Goal: Information Seeking & Learning: Learn about a topic

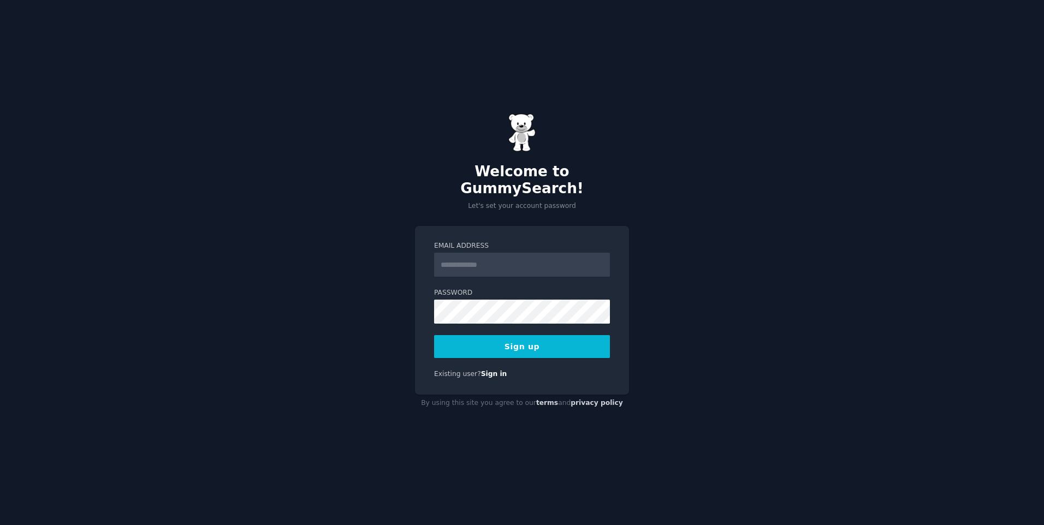
type input "**********"
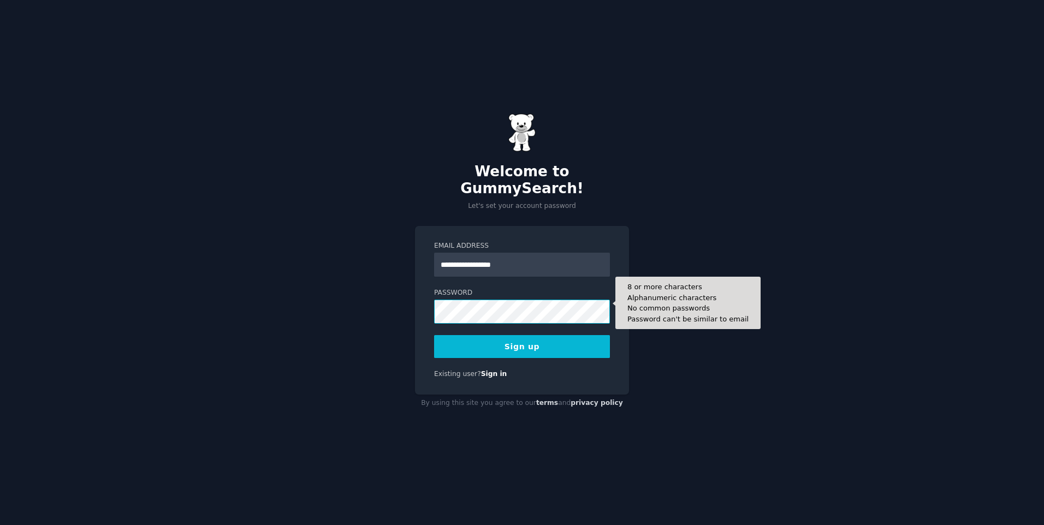
click at [434, 335] on button "Sign up" at bounding box center [522, 346] width 176 height 23
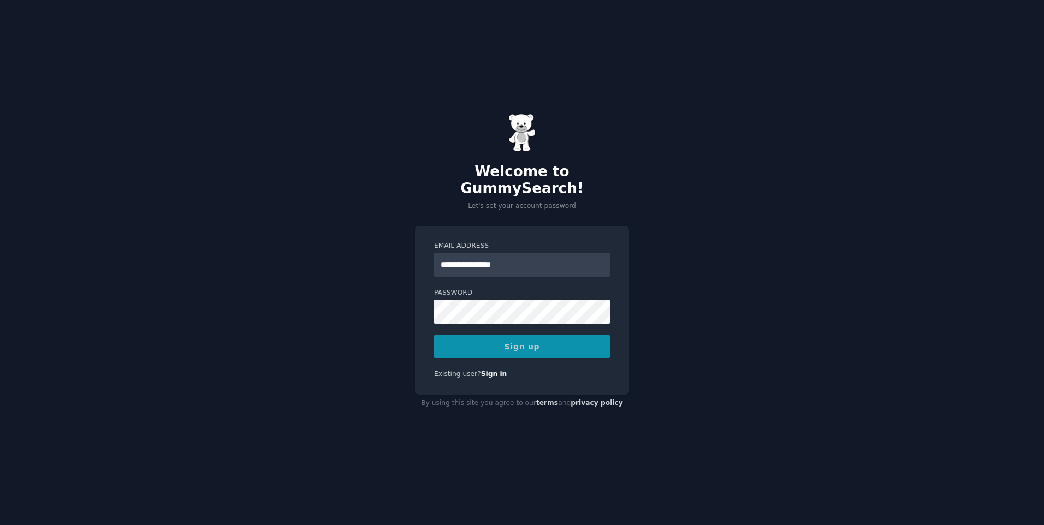
click at [506, 339] on div "Sign up" at bounding box center [522, 346] width 176 height 23
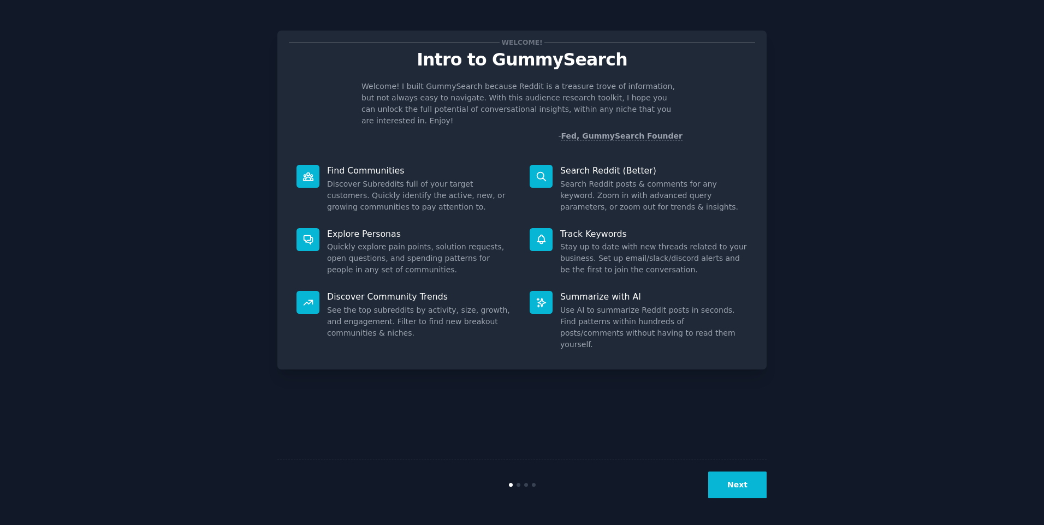
click at [733, 485] on button "Next" at bounding box center [737, 485] width 58 height 27
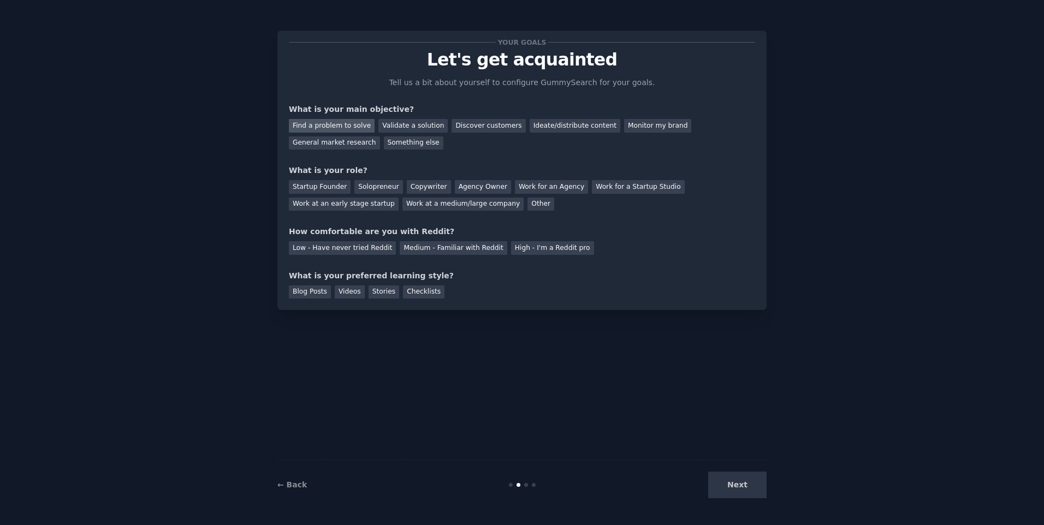
click at [357, 122] on div "Find a problem to solve" at bounding box center [332, 126] width 86 height 14
click at [402, 126] on div "Validate a solution" at bounding box center [412, 126] width 69 height 14
click at [491, 139] on div "Find a problem to solve Validate a solution Discover customers Ideate/distribut…" at bounding box center [522, 132] width 466 height 34
click at [349, 144] on div "General market research" at bounding box center [334, 143] width 91 height 14
click at [485, 204] on div "Work at a medium/large company" at bounding box center [462, 205] width 121 height 14
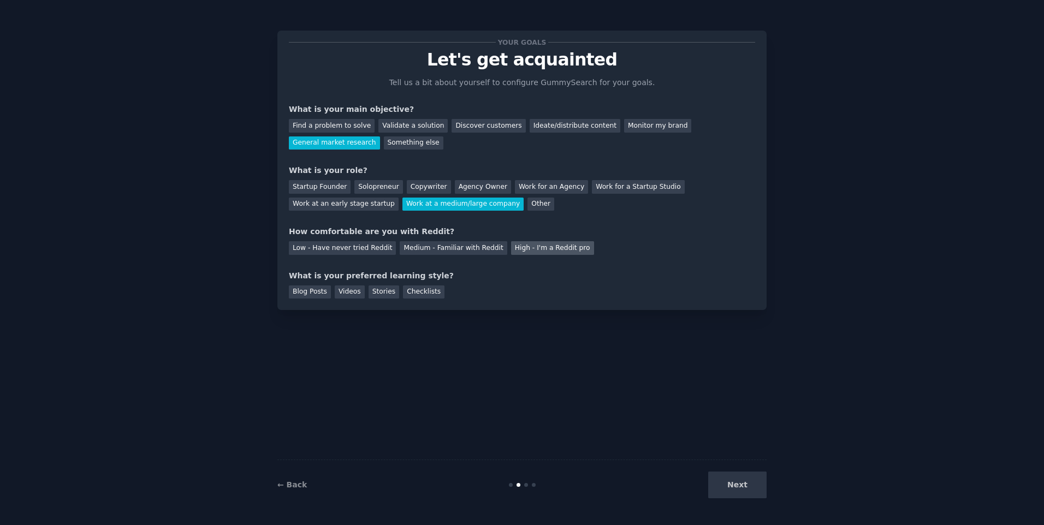
click at [520, 245] on div "High - I'm a Reddit pro" at bounding box center [552, 248] width 83 height 14
click at [356, 250] on div "Low - Have never tried Reddit" at bounding box center [342, 248] width 107 height 14
click at [315, 295] on div "Blog Posts" at bounding box center [310, 293] width 42 height 14
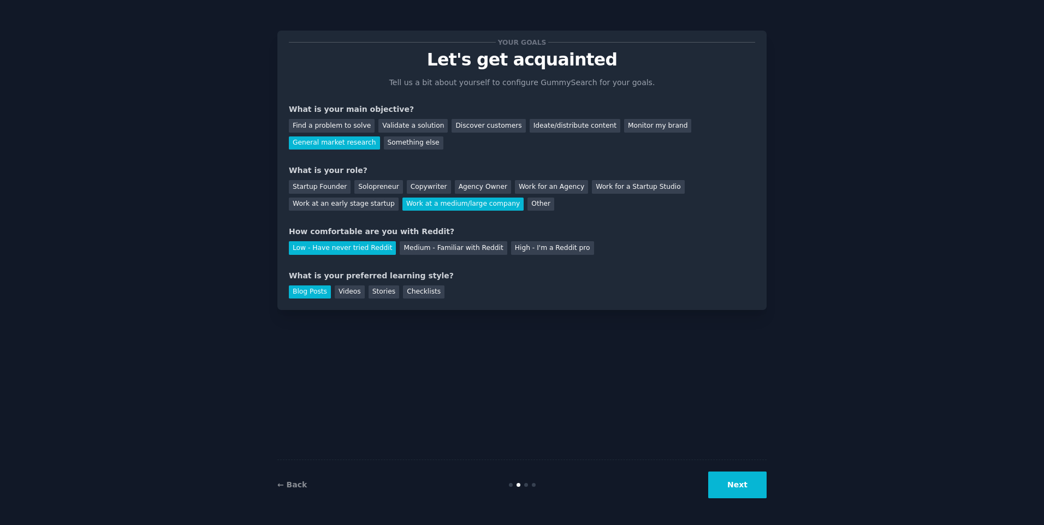
click at [748, 492] on button "Next" at bounding box center [737, 485] width 58 height 27
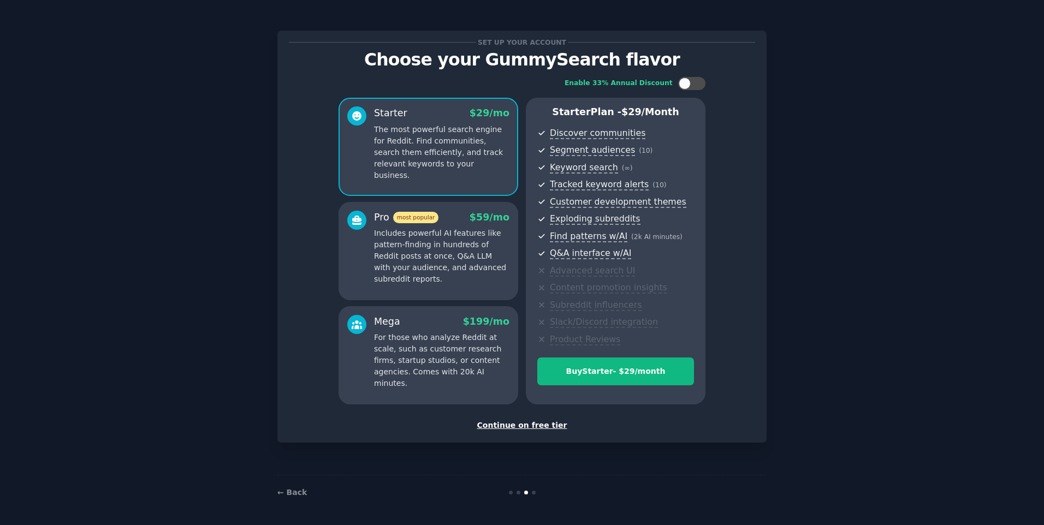
click at [509, 429] on div "Continue on free tier" at bounding box center [522, 425] width 466 height 11
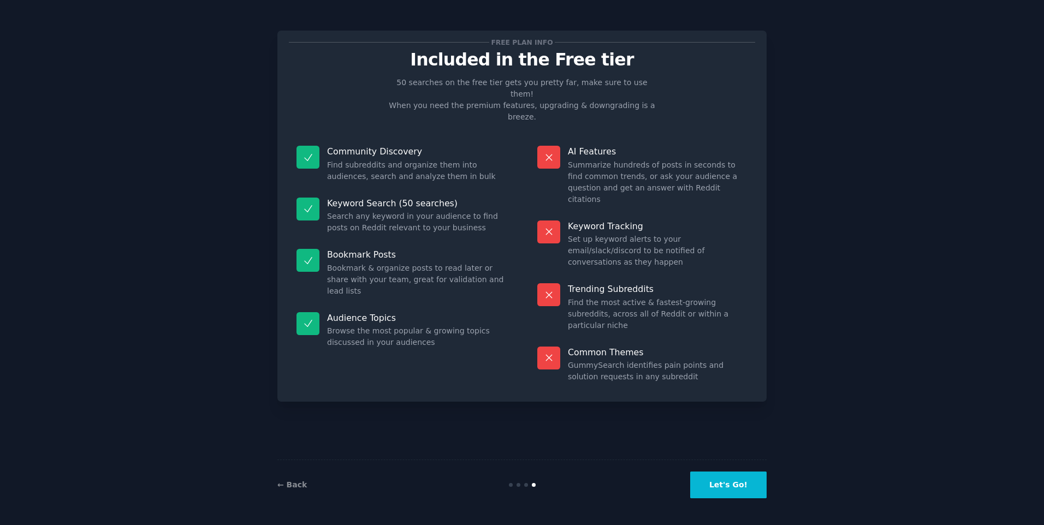
click at [738, 485] on button "Let's Go!" at bounding box center [728, 485] width 76 height 27
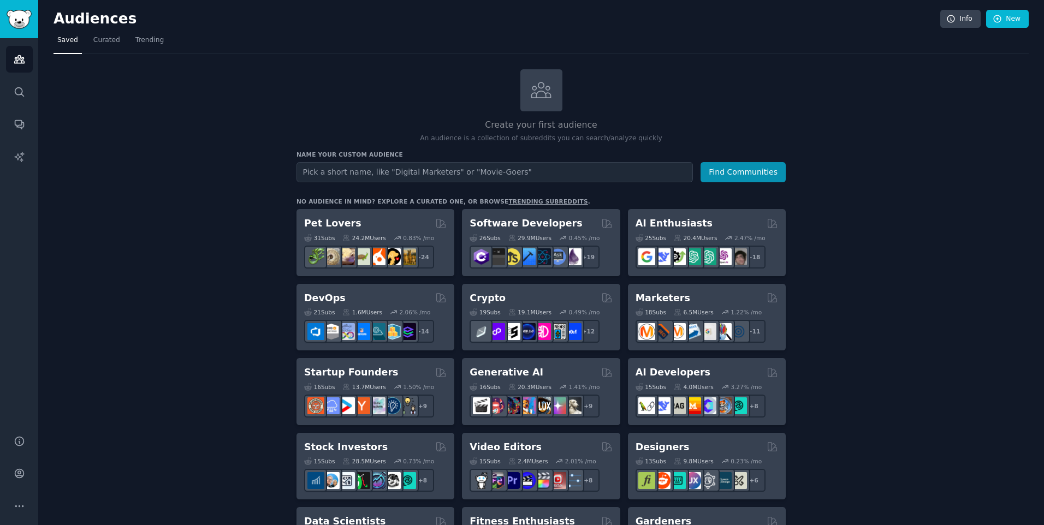
click at [385, 171] on input "text" at bounding box center [494, 172] width 396 height 20
type input "pet tracking toy"
click at [700, 162] on button "Find Communities" at bounding box center [742, 172] width 85 height 20
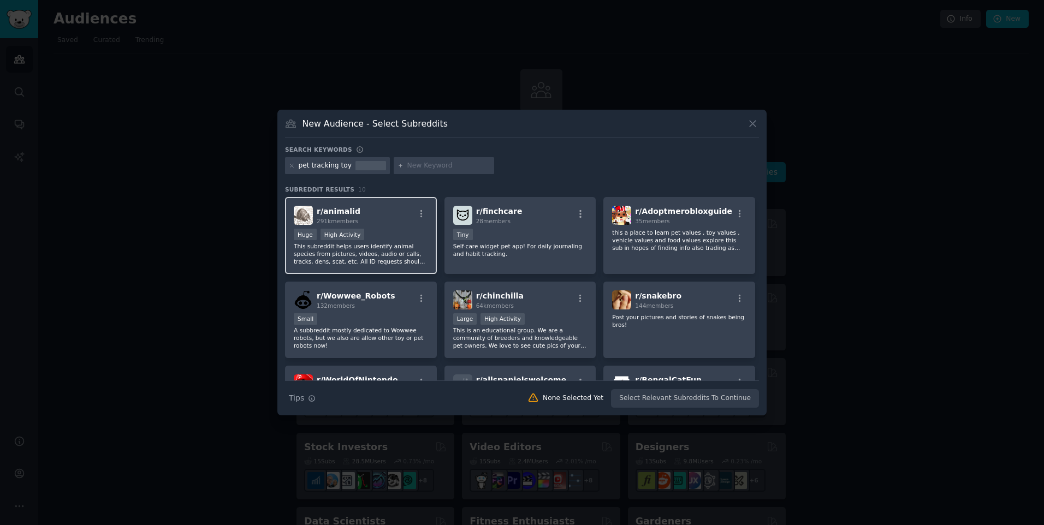
click at [386, 256] on p "This subreddit helps users identify animal species from pictures, videos, audio…" at bounding box center [361, 253] width 134 height 23
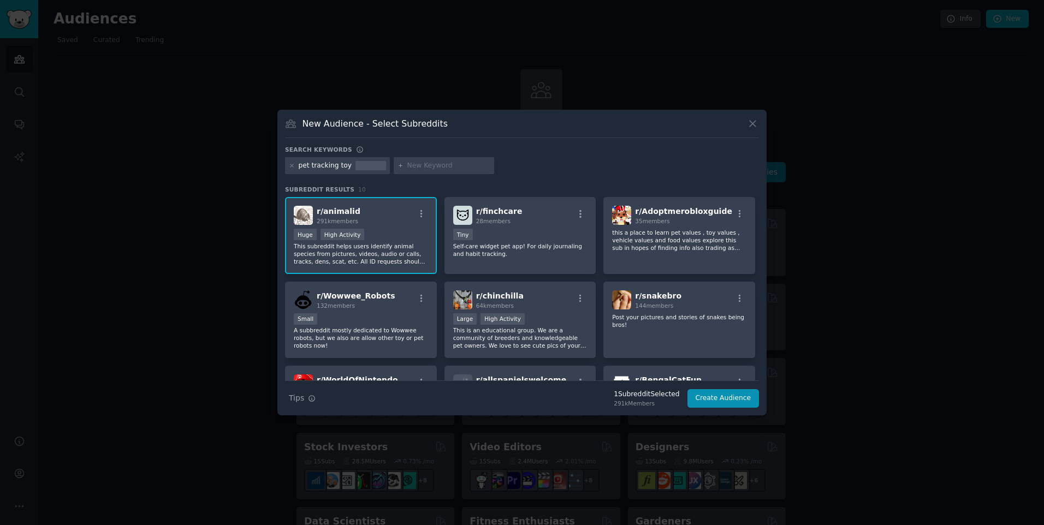
click at [388, 246] on p "This subreddit helps users identify animal species from pictures, videos, audio…" at bounding box center [361, 253] width 134 height 23
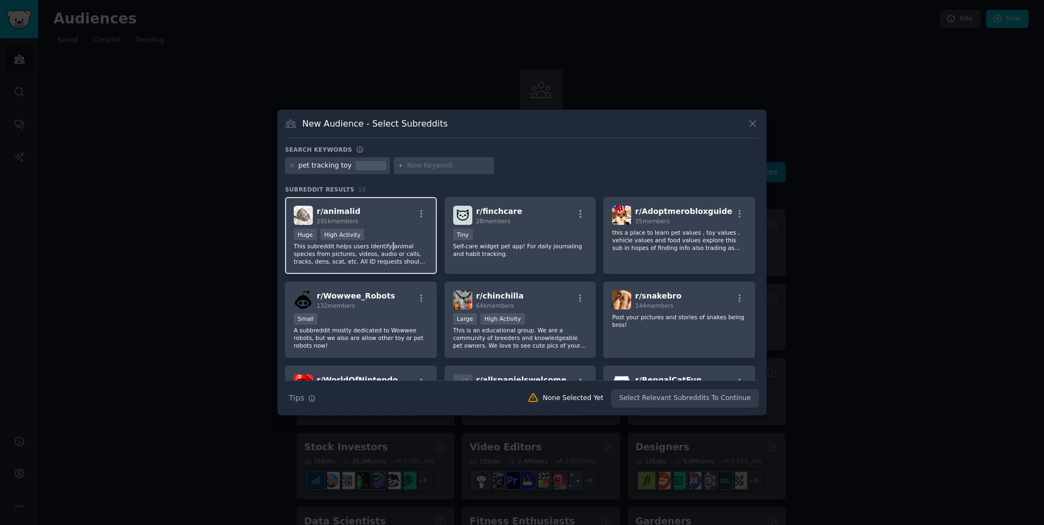
click at [388, 246] on p "This subreddit helps users identify animal species from pictures, videos, audio…" at bounding box center [361, 253] width 134 height 23
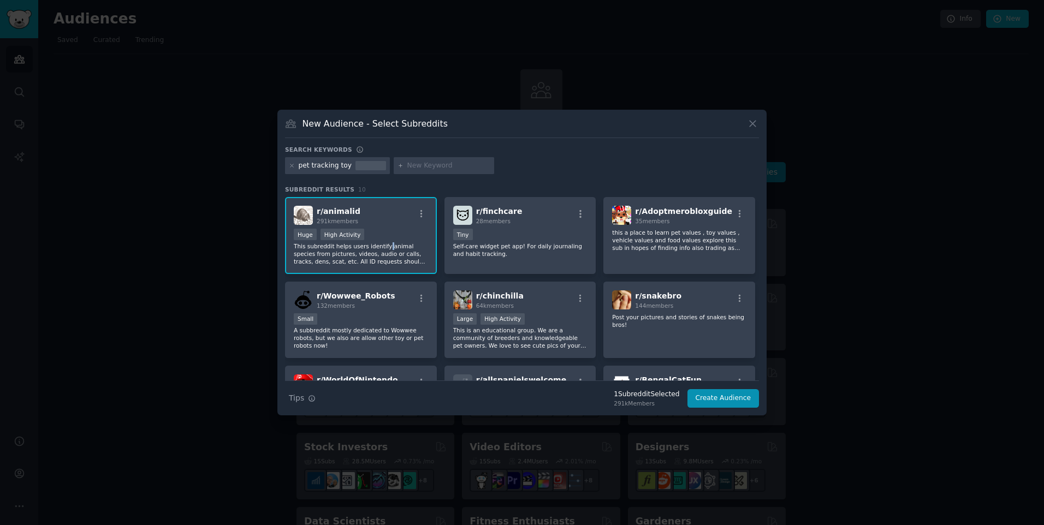
click at [388, 246] on p "This subreddit helps users identify animal species from pictures, videos, audio…" at bounding box center [361, 253] width 134 height 23
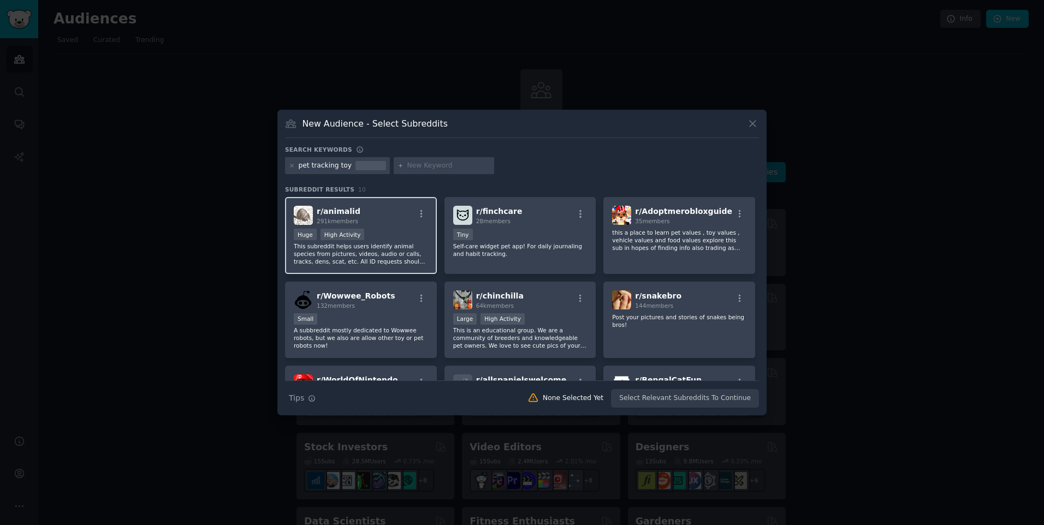
click at [388, 246] on p "This subreddit helps users identify animal species from pictures, videos, audio…" at bounding box center [361, 253] width 134 height 23
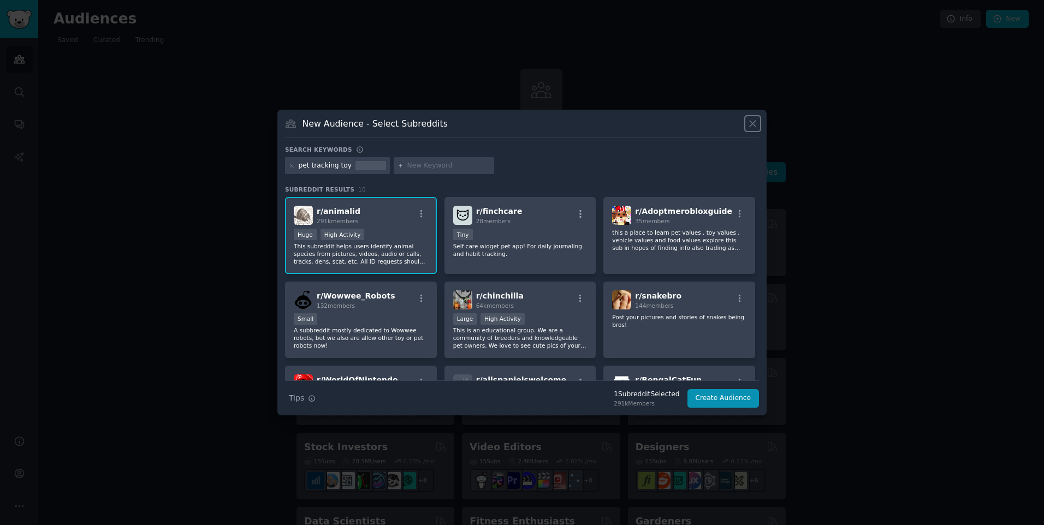
click at [750, 123] on icon at bounding box center [752, 123] width 11 height 11
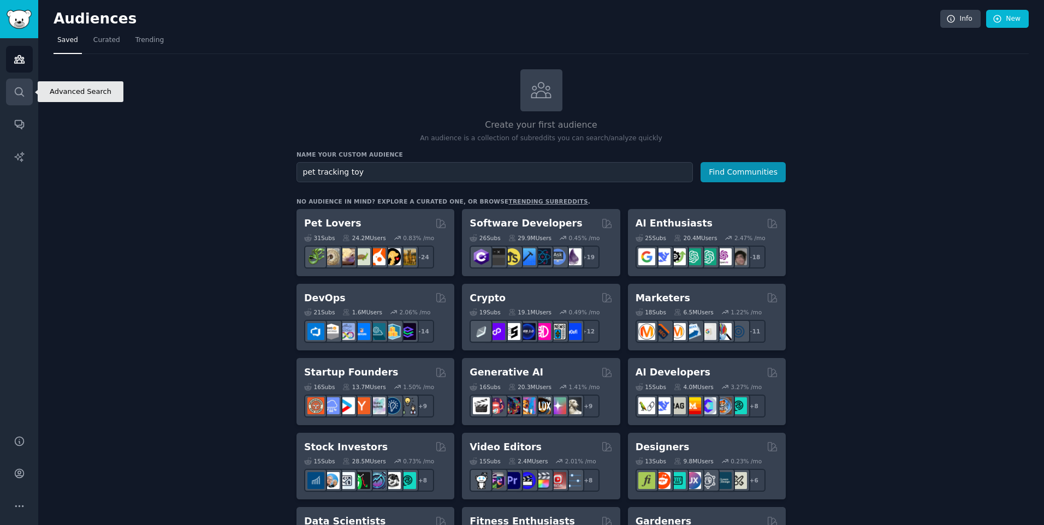
click at [10, 97] on link "Search" at bounding box center [19, 92] width 27 height 27
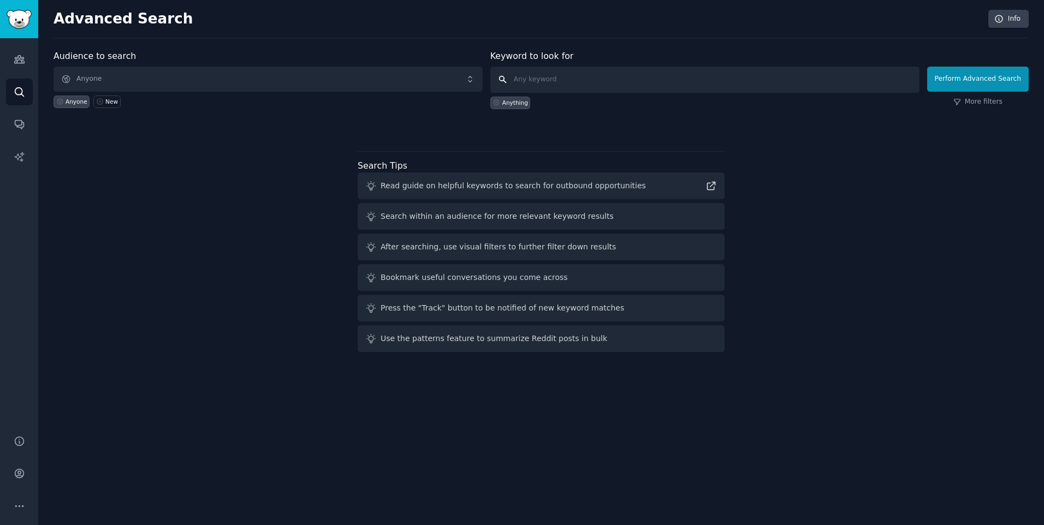
click at [537, 81] on input "text" at bounding box center [704, 80] width 429 height 26
type input "pet tracking toy"
click button "Perform Advanced Search" at bounding box center [978, 79] width 102 height 25
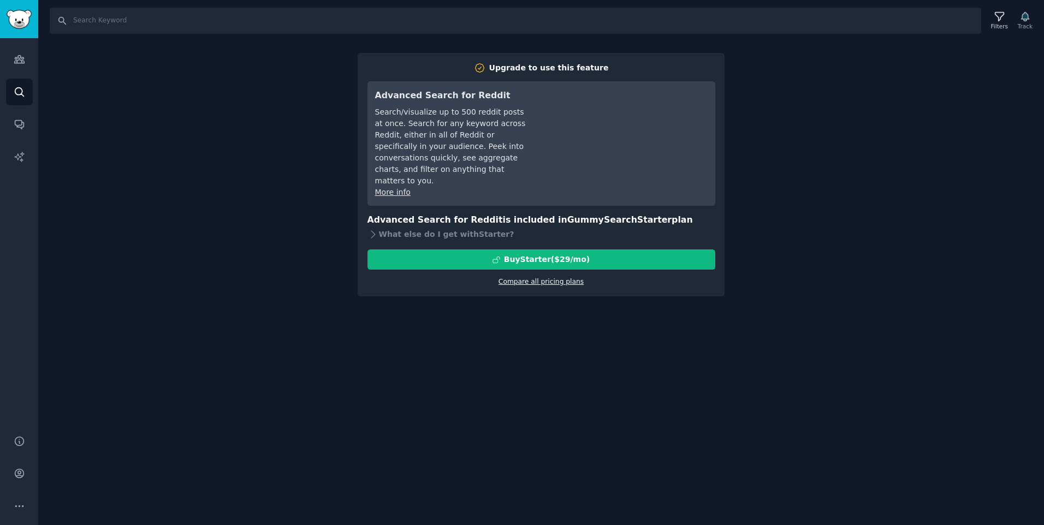
click at [532, 284] on link "Compare all pricing plans" at bounding box center [540, 282] width 85 height 8
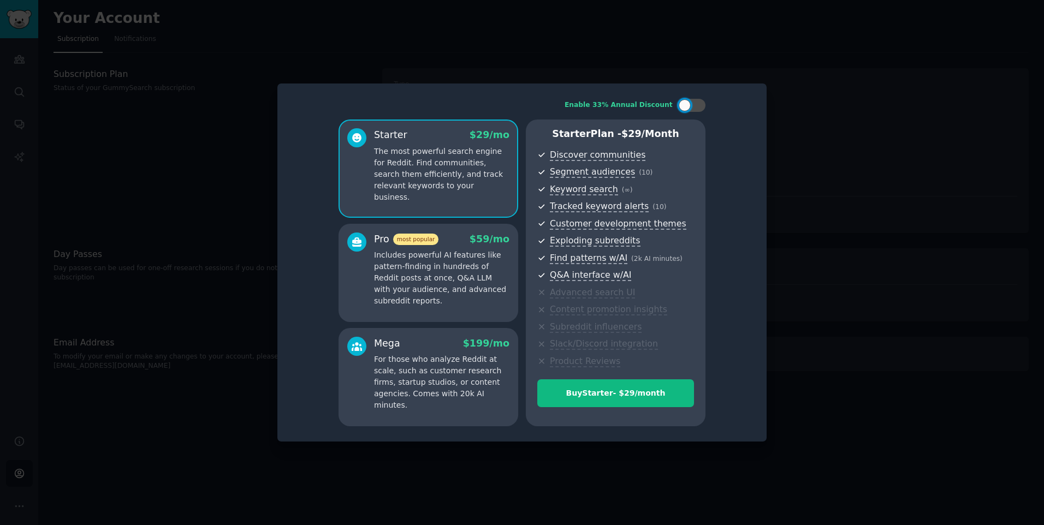
click at [801, 79] on div at bounding box center [522, 262] width 1044 height 525
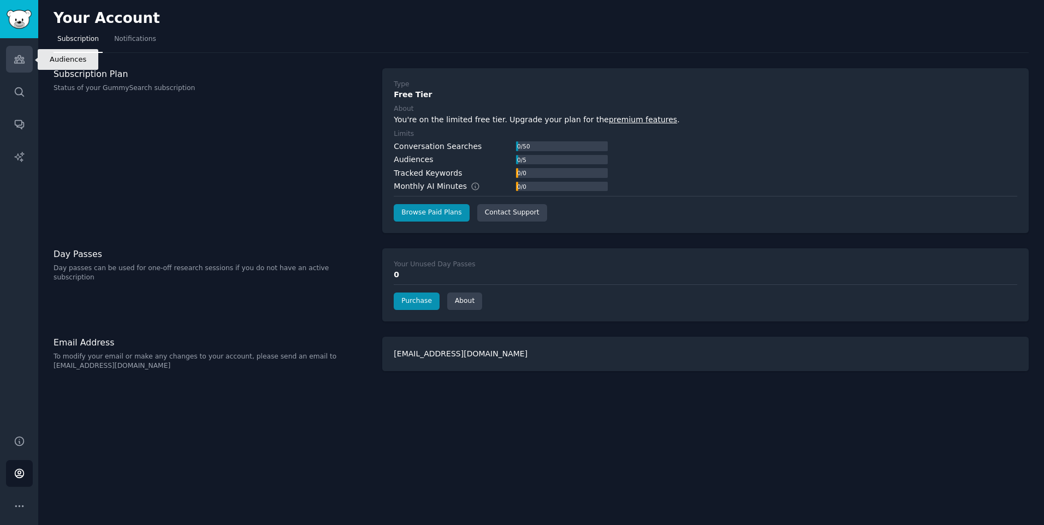
click at [23, 57] on icon "Sidebar" at bounding box center [19, 60] width 10 height 8
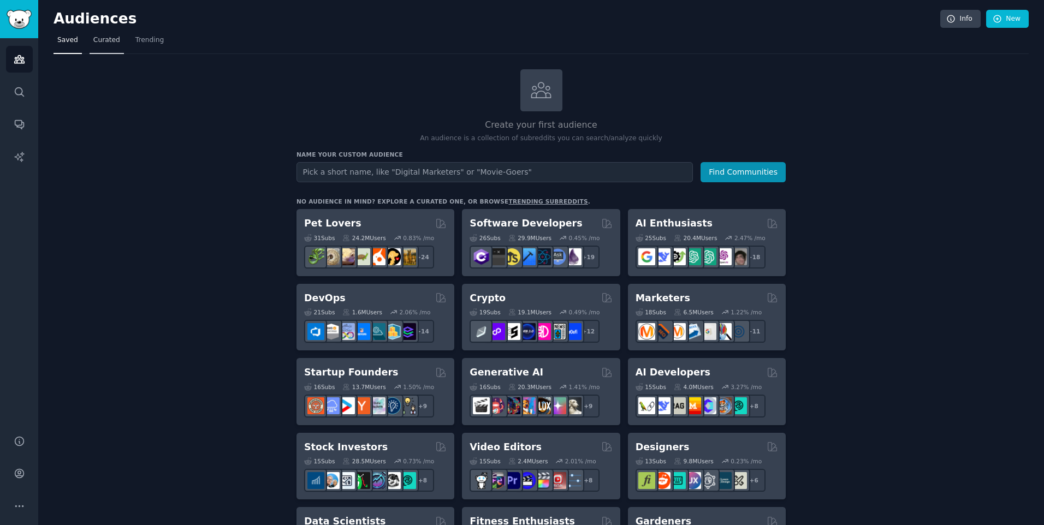
click at [100, 33] on link "Curated" at bounding box center [107, 43] width 34 height 22
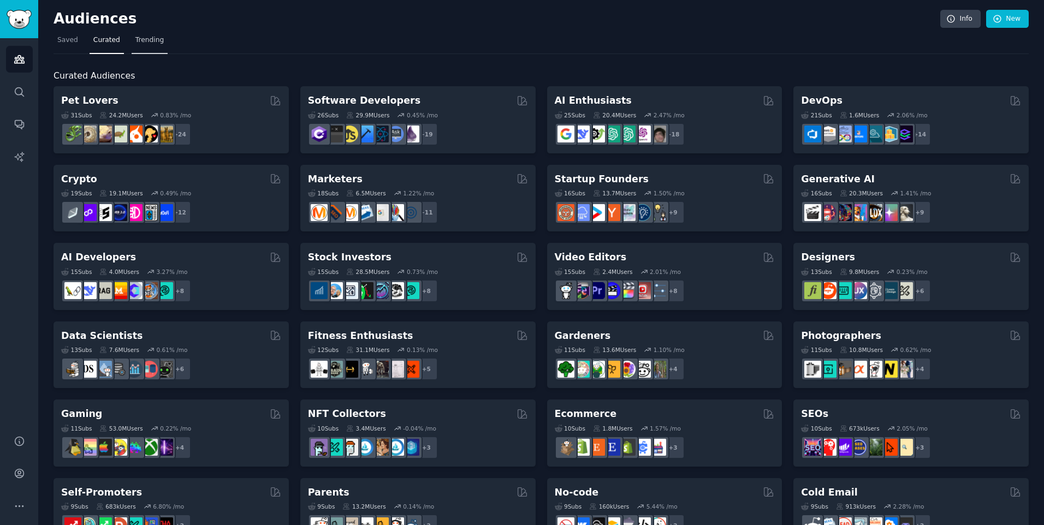
click at [145, 40] on span "Trending" at bounding box center [149, 40] width 28 height 10
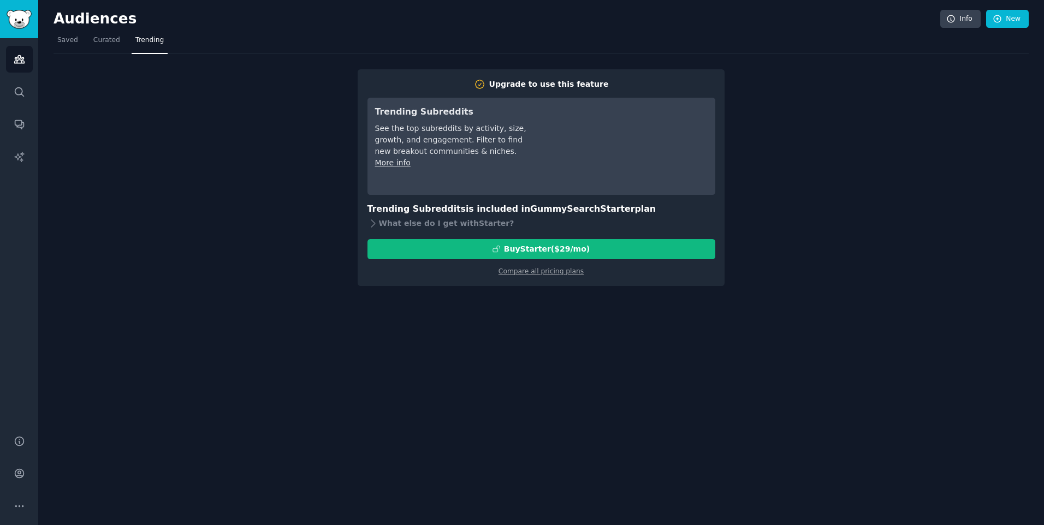
click at [25, 76] on div "Audiences Search Conversations AI Reports" at bounding box center [19, 230] width 38 height 384
click at [26, 97] on link "Search" at bounding box center [19, 92] width 27 height 27
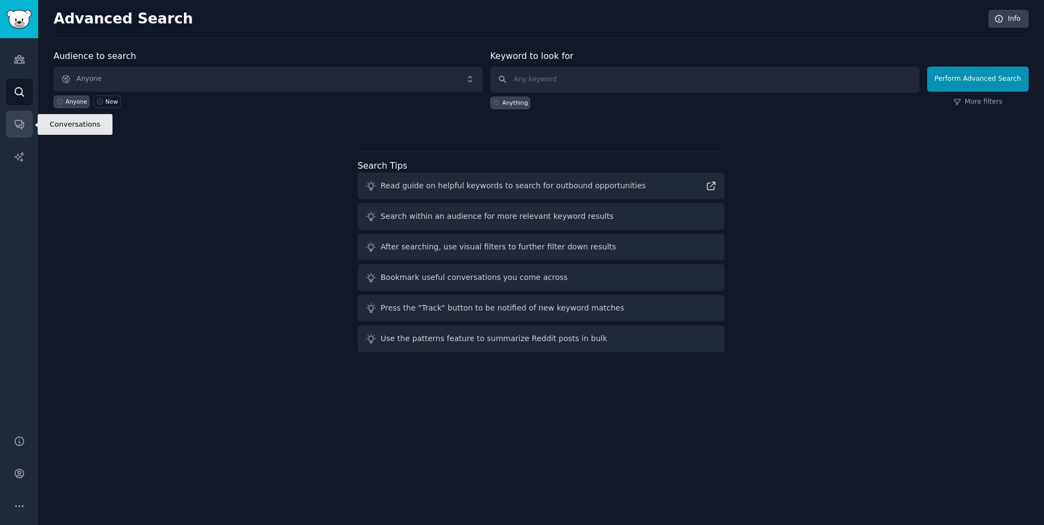
click at [20, 131] on link "Conversations" at bounding box center [19, 124] width 27 height 27
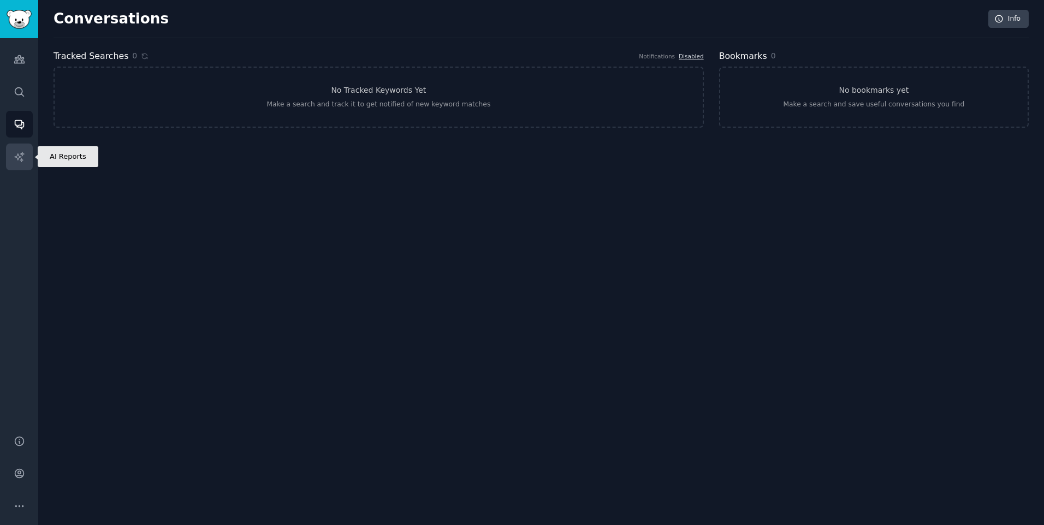
click at [16, 160] on icon "Sidebar" at bounding box center [19, 156] width 11 height 11
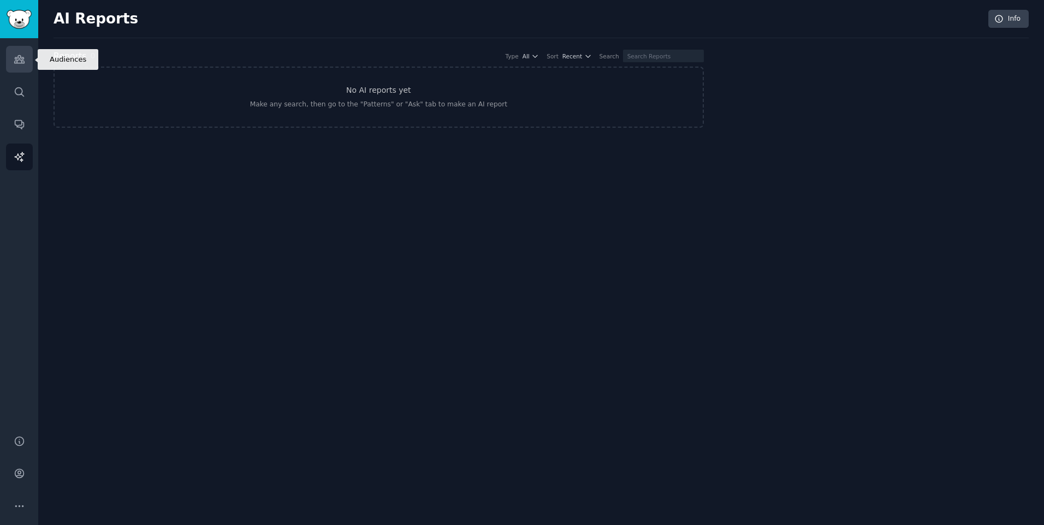
click at [21, 57] on icon "Sidebar" at bounding box center [19, 59] width 11 height 11
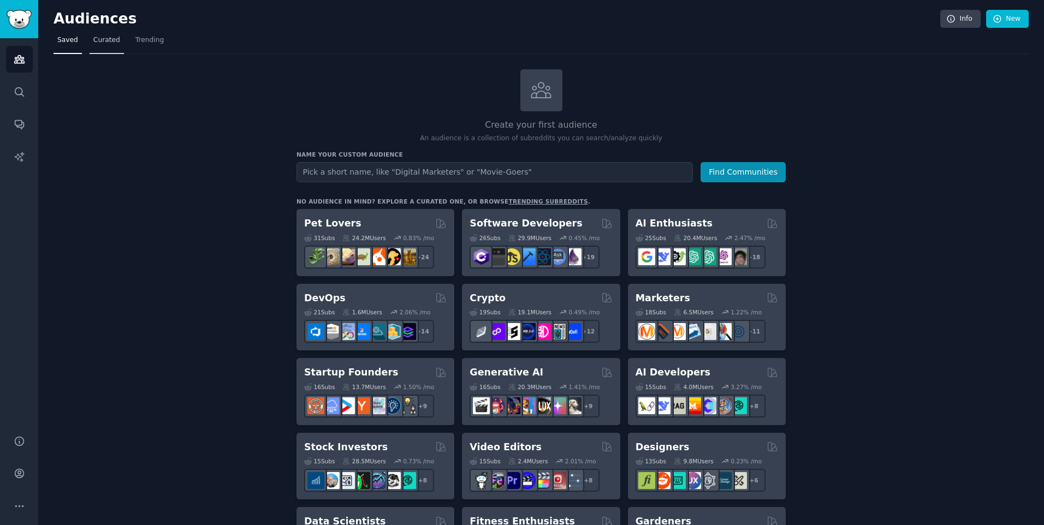
click at [101, 43] on span "Curated" at bounding box center [106, 40] width 27 height 10
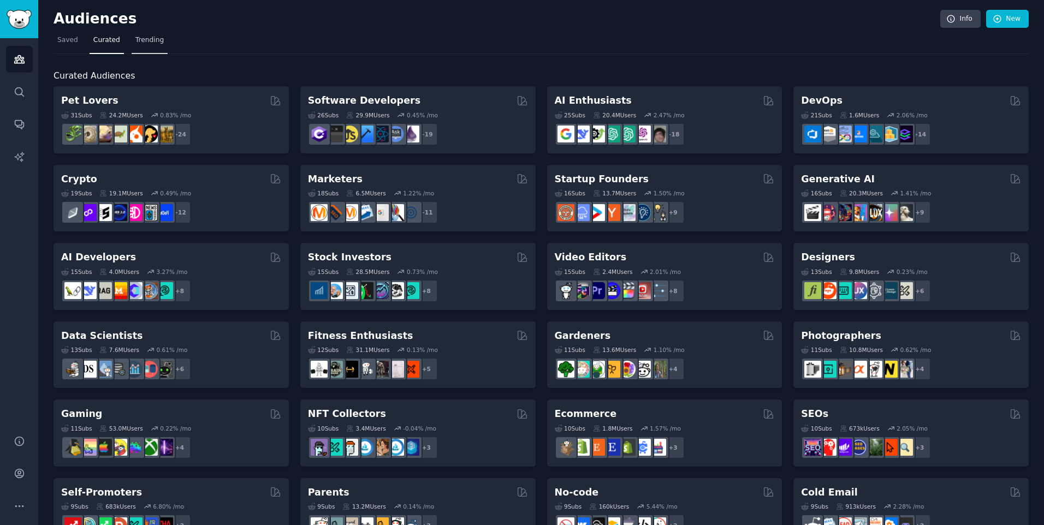
click at [156, 43] on span "Trending" at bounding box center [149, 40] width 28 height 10
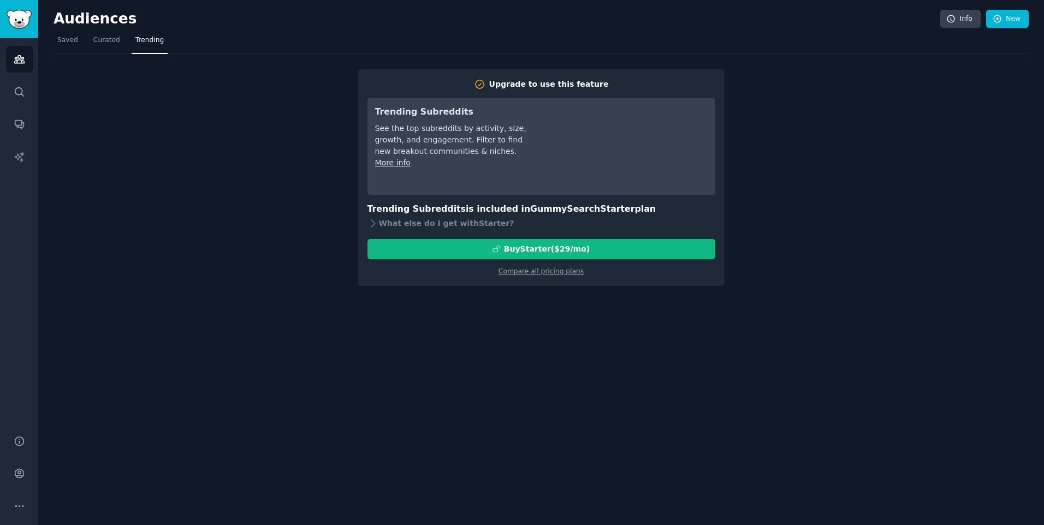
click at [121, 152] on div "Upgrade to use this feature Trending Subreddits See the top subreddits by activ…" at bounding box center [541, 170] width 975 height 232
click at [67, 49] on link "Saved" at bounding box center [68, 43] width 28 height 22
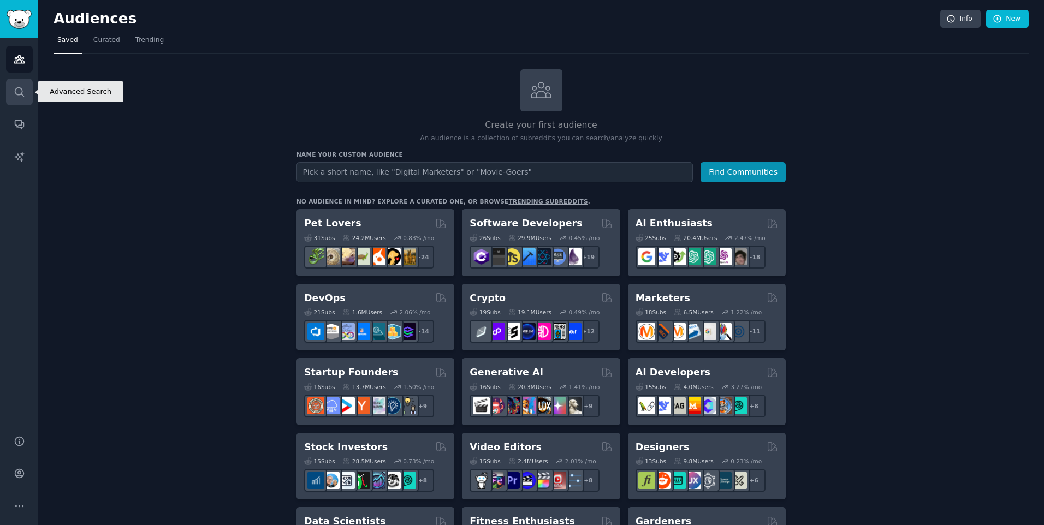
click at [14, 95] on icon "Sidebar" at bounding box center [19, 91] width 11 height 11
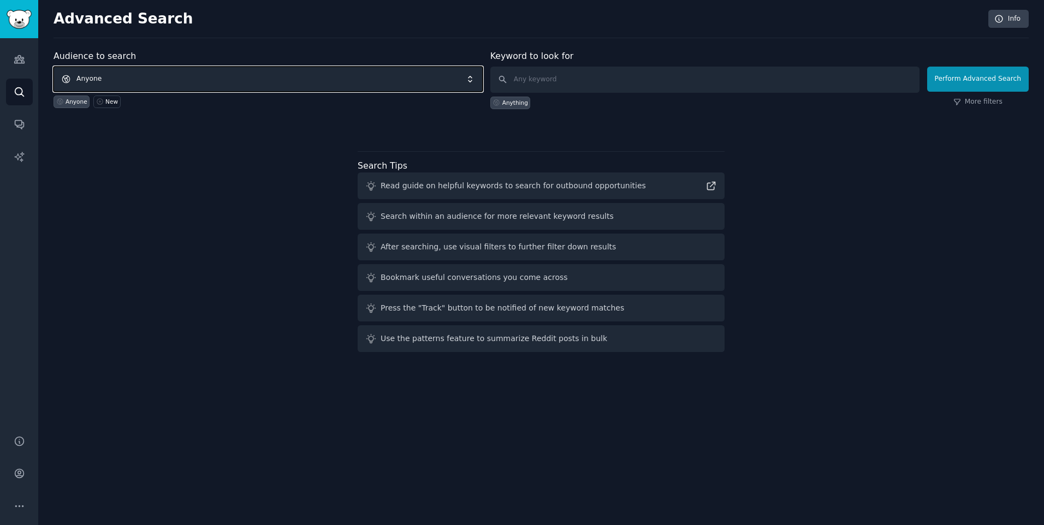
click at [134, 75] on span "Anyone" at bounding box center [268, 79] width 429 height 25
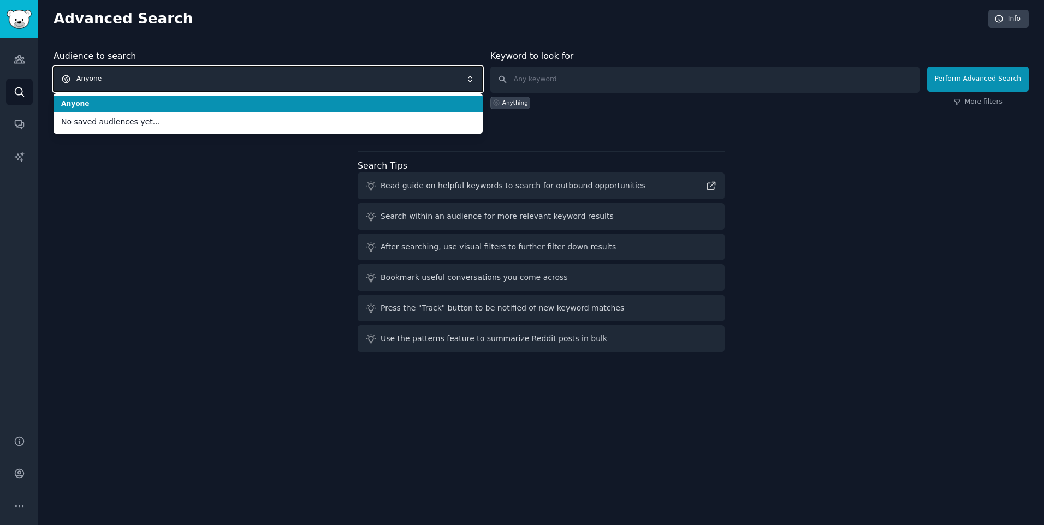
click at [134, 76] on span "Anyone" at bounding box center [268, 79] width 429 height 25
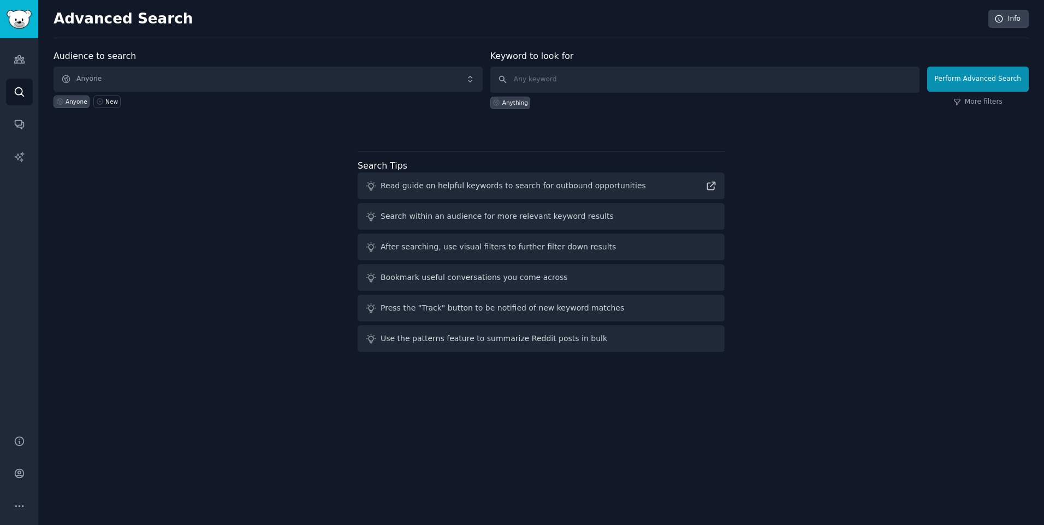
click at [403, 220] on div "Search within an audience for more relevant keyword results" at bounding box center [497, 216] width 233 height 11
click at [18, 132] on link "Conversations" at bounding box center [19, 124] width 27 height 27
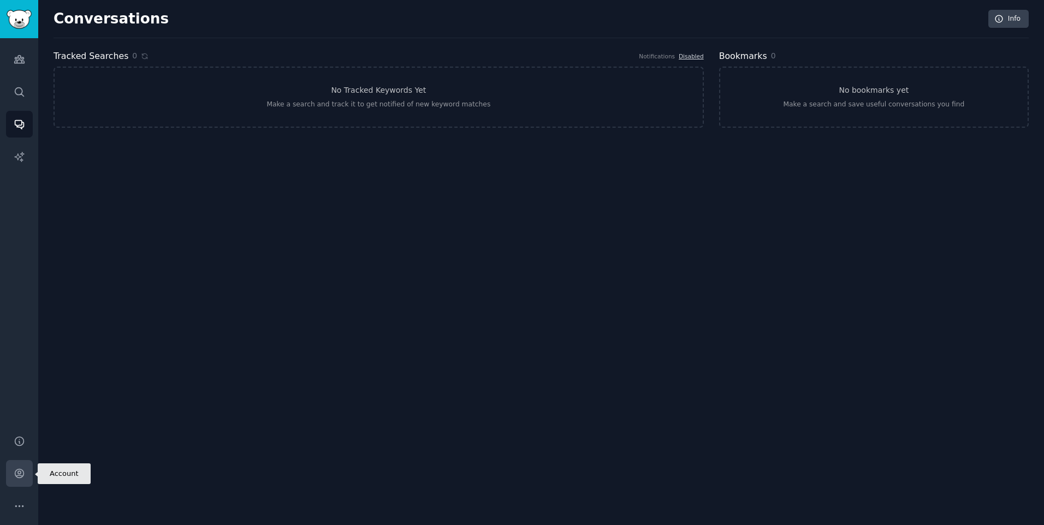
click at [24, 477] on icon "Sidebar" at bounding box center [19, 473] width 11 height 11
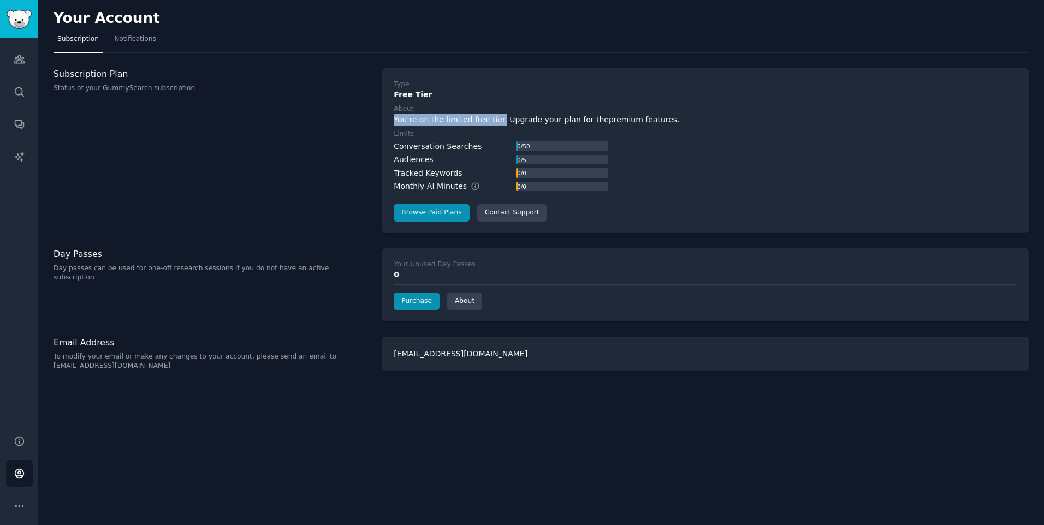
drag, startPoint x: 395, startPoint y: 120, endPoint x: 502, endPoint y: 119, distance: 107.0
click at [502, 119] on div "You're on the limited free tier. Upgrade your plan for the premium features ." at bounding box center [705, 119] width 623 height 11
drag, startPoint x: 502, startPoint y: 119, endPoint x: 472, endPoint y: 146, distance: 40.6
click at [472, 146] on div "Conversation Searches" at bounding box center [438, 146] width 88 height 11
drag, startPoint x: 504, startPoint y: 117, endPoint x: 678, endPoint y: 118, distance: 173.1
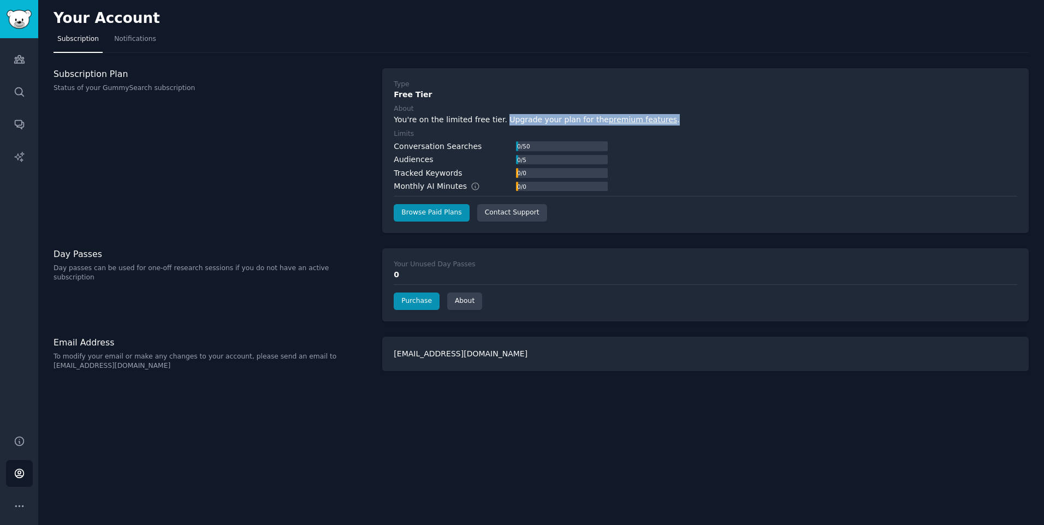
click at [678, 118] on div "You're on the limited free tier. Upgrade your plan for the premium features ." at bounding box center [705, 119] width 623 height 11
drag, startPoint x: 678, startPoint y: 118, endPoint x: 666, endPoint y: 165, distance: 47.9
click at [666, 165] on div "Conversation Searches 0 / 50 Audiences 0 / 5 Tracked Keywords 0 / 0 Monthly AI …" at bounding box center [705, 167] width 623 height 52
click at [23, 58] on icon "Sidebar" at bounding box center [19, 60] width 10 height 8
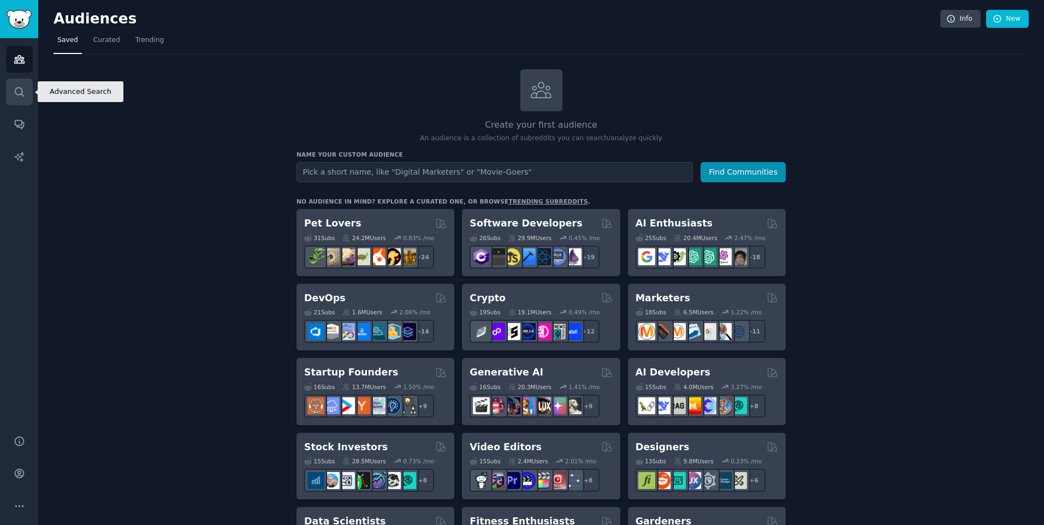
click at [21, 86] on icon "Sidebar" at bounding box center [19, 91] width 11 height 11
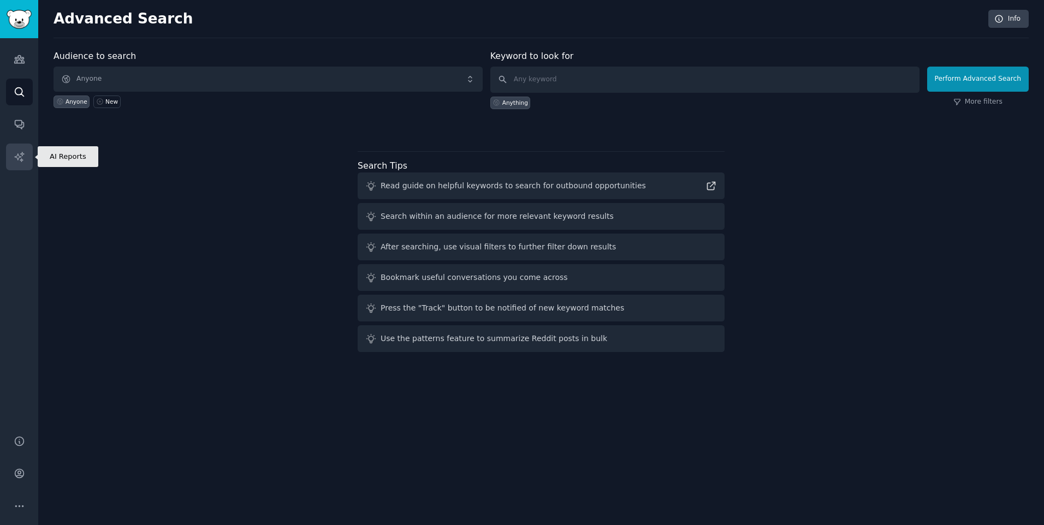
click at [19, 165] on link "AI Reports" at bounding box center [19, 157] width 27 height 27
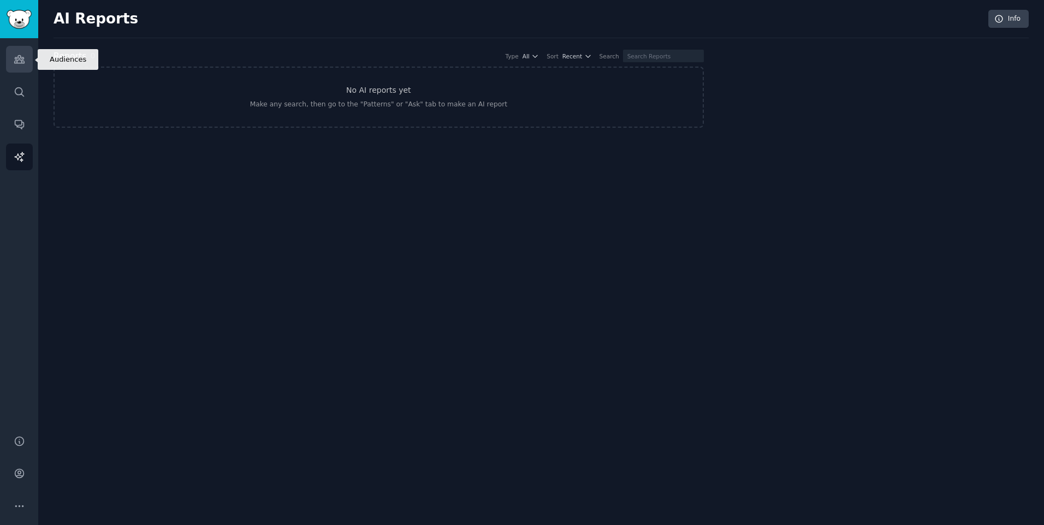
click at [13, 62] on link "Audiences" at bounding box center [19, 59] width 27 height 27
